Goal: Use online tool/utility: Utilize a website feature to perform a specific function

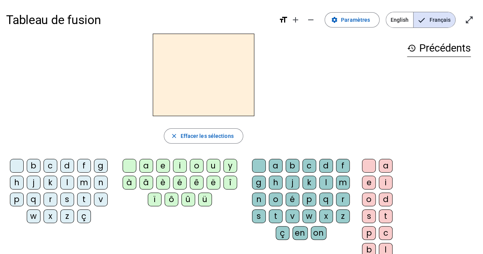
click at [71, 216] on div "z" at bounding box center [67, 216] width 14 height 14
click at [194, 165] on div "o" at bounding box center [197, 166] width 14 height 14
click at [277, 197] on div "o" at bounding box center [276, 199] width 14 height 14
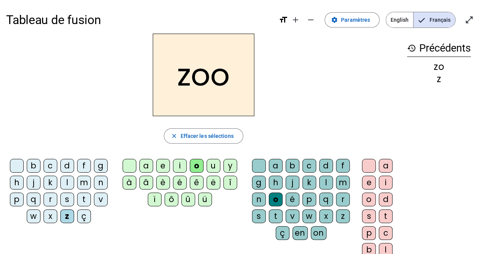
click at [275, 165] on div "a" at bounding box center [276, 166] width 14 height 14
click at [292, 202] on div "é" at bounding box center [293, 199] width 14 height 14
click at [68, 111] on div "zoé" at bounding box center [203, 75] width 395 height 82
click at [101, 184] on div "n" at bounding box center [101, 183] width 14 height 14
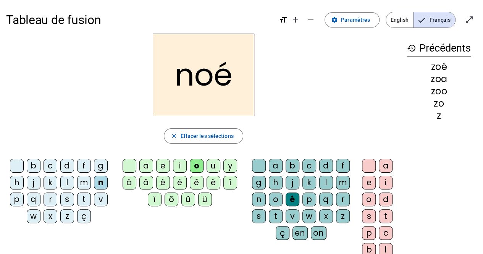
click at [275, 170] on div "a" at bounding box center [276, 166] width 14 height 14
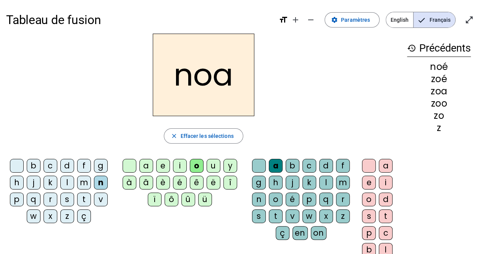
click at [37, 165] on div "b" at bounding box center [34, 166] width 14 height 14
click at [37, 162] on div "b" at bounding box center [34, 166] width 14 height 14
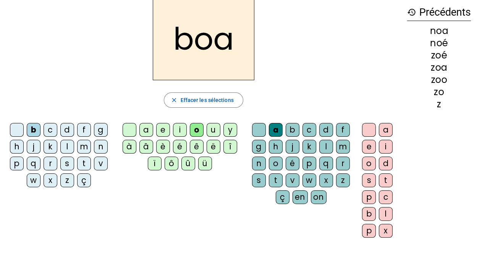
scroll to position [34, 0]
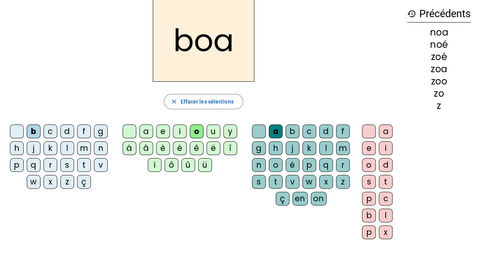
click at [68, 147] on div "l" at bounding box center [67, 148] width 14 height 14
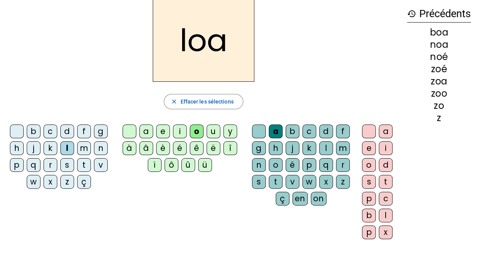
click at [178, 148] on div "é" at bounding box center [180, 148] width 14 height 14
click at [276, 160] on div "o" at bounding box center [276, 165] width 14 height 14
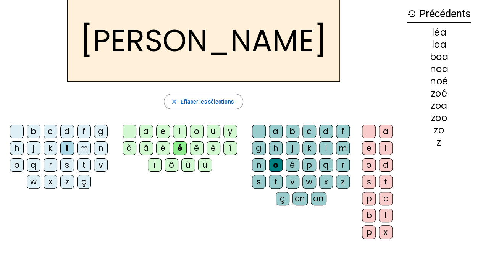
click at [271, 135] on div "a" at bounding box center [276, 131] width 14 height 14
